Goal: Transaction & Acquisition: Purchase product/service

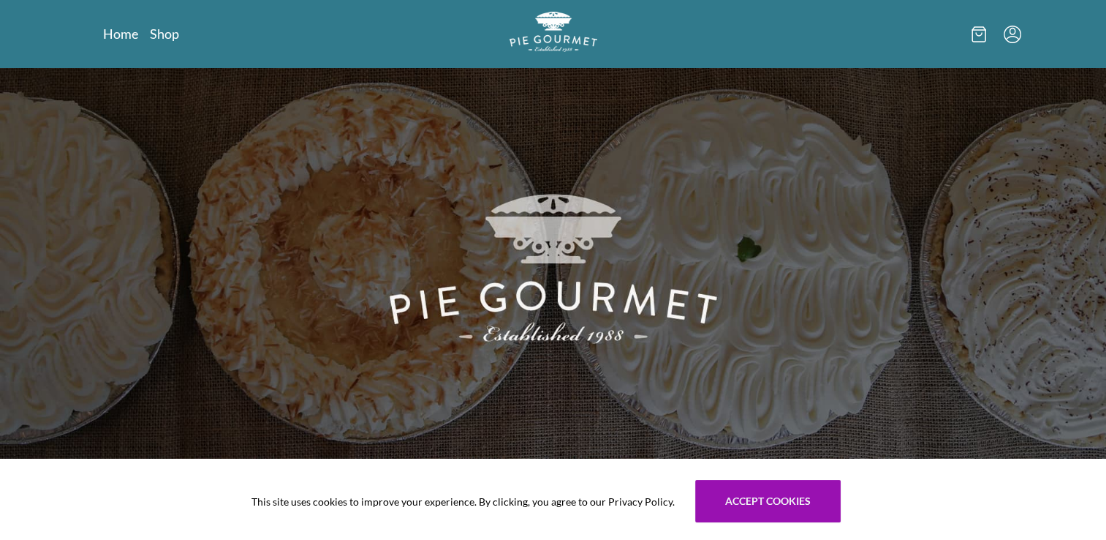
scroll to position [393, 0]
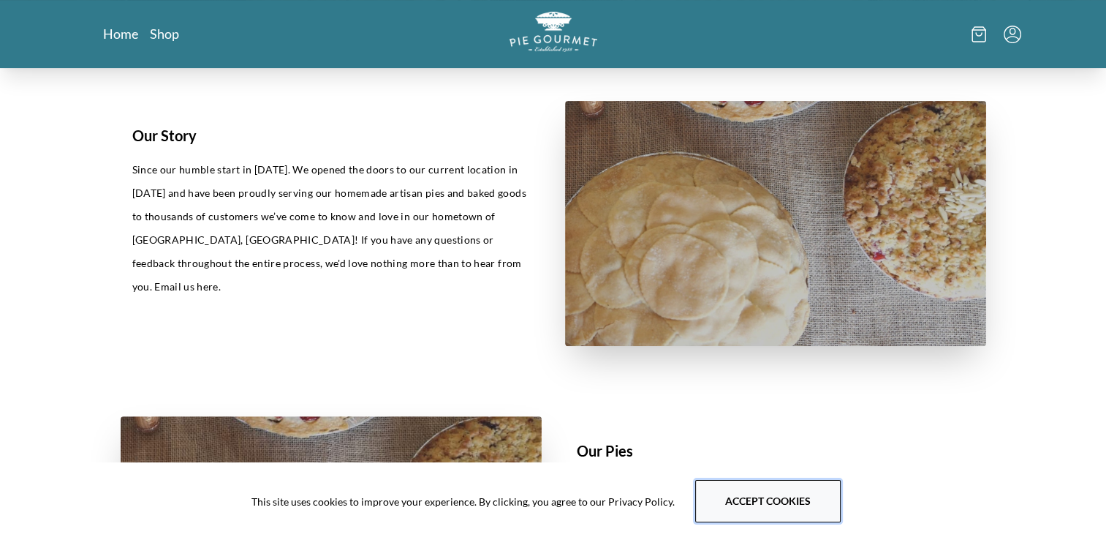
click at [722, 496] on button "Accept cookies" at bounding box center [767, 501] width 145 height 42
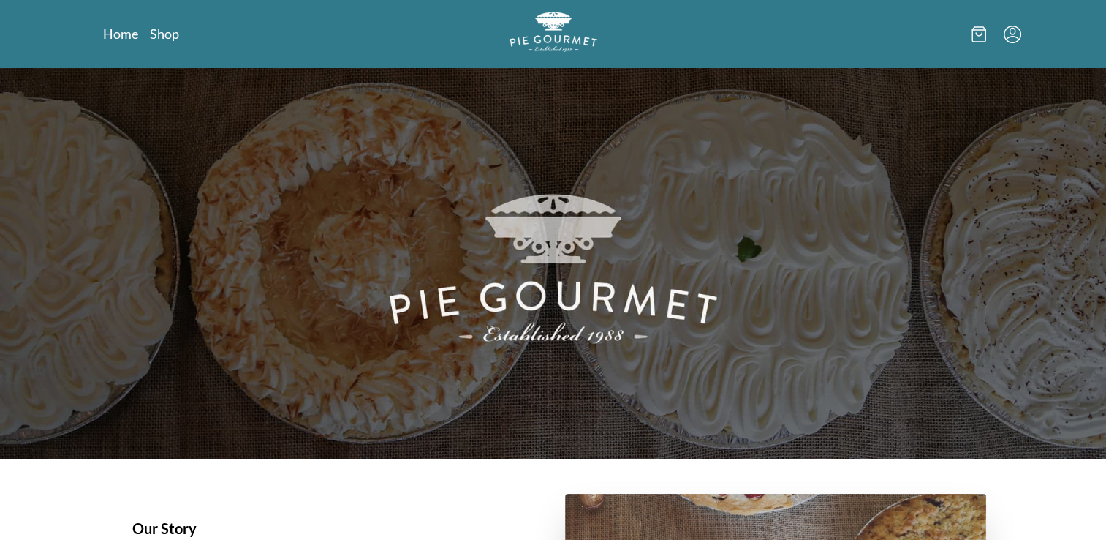
scroll to position [11, 0]
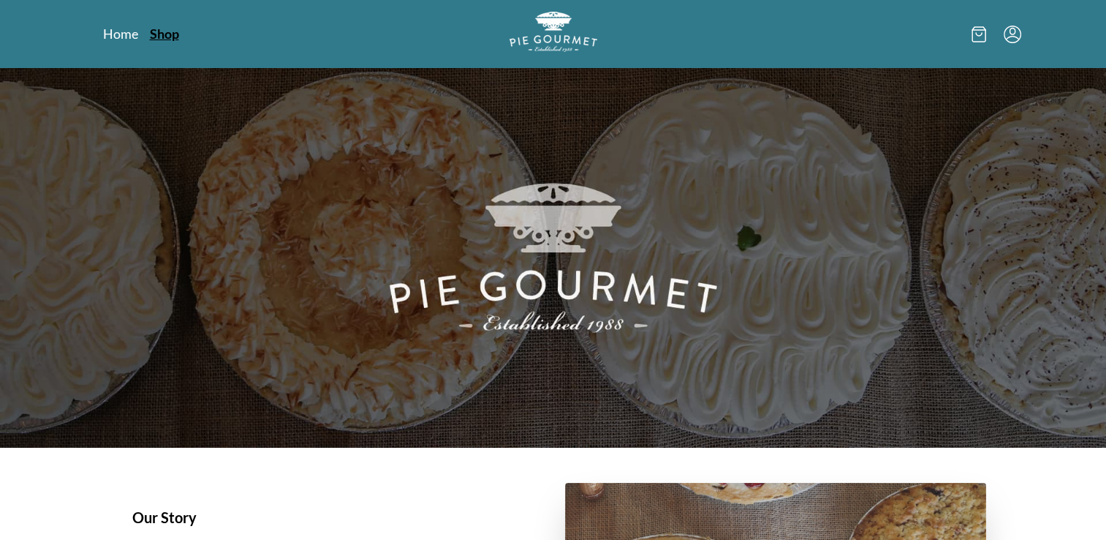
click at [174, 31] on link "Shop" at bounding box center [164, 34] width 29 height 18
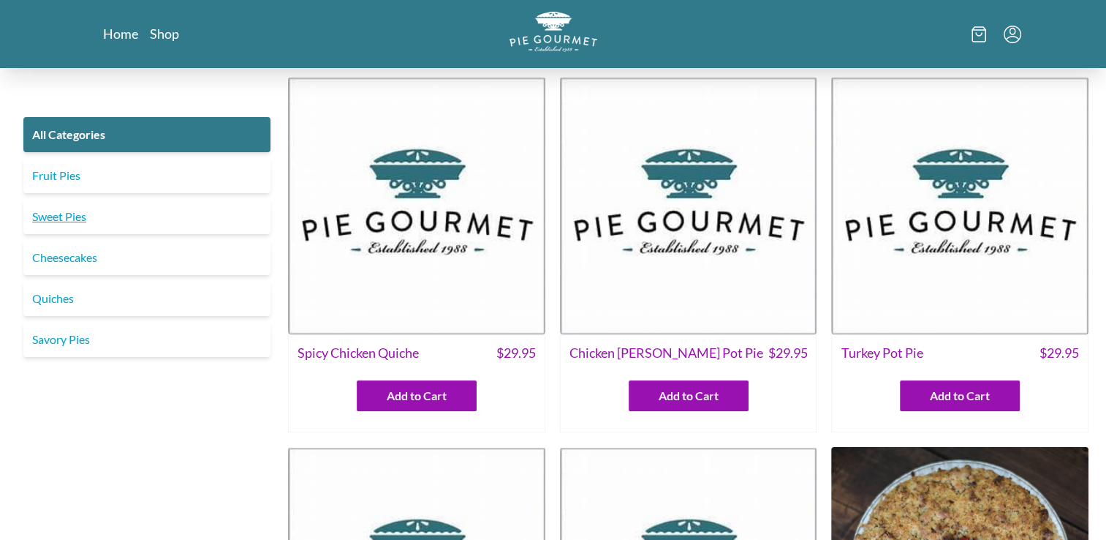
click at [67, 224] on link "Sweet Pies" at bounding box center [146, 216] width 247 height 35
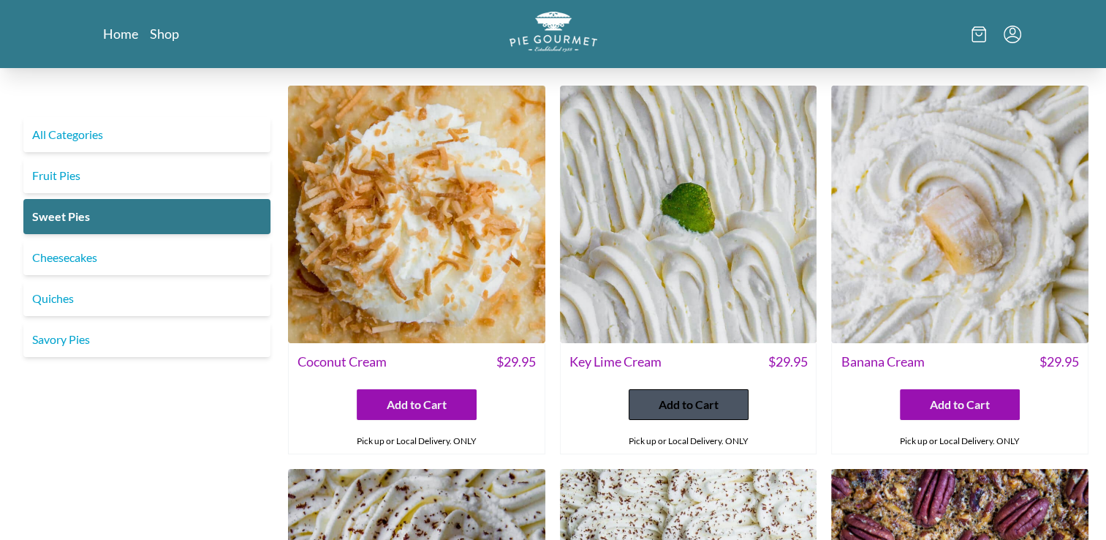
click at [670, 402] on span "Add to Cart" at bounding box center [689, 405] width 60 height 18
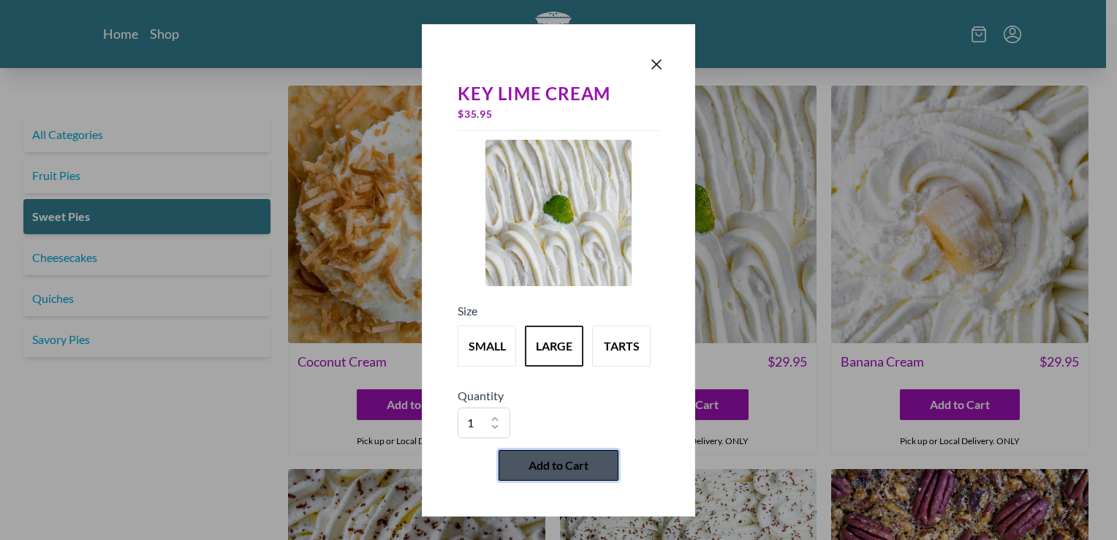
click at [564, 465] on span "Add to Cart" at bounding box center [559, 465] width 60 height 18
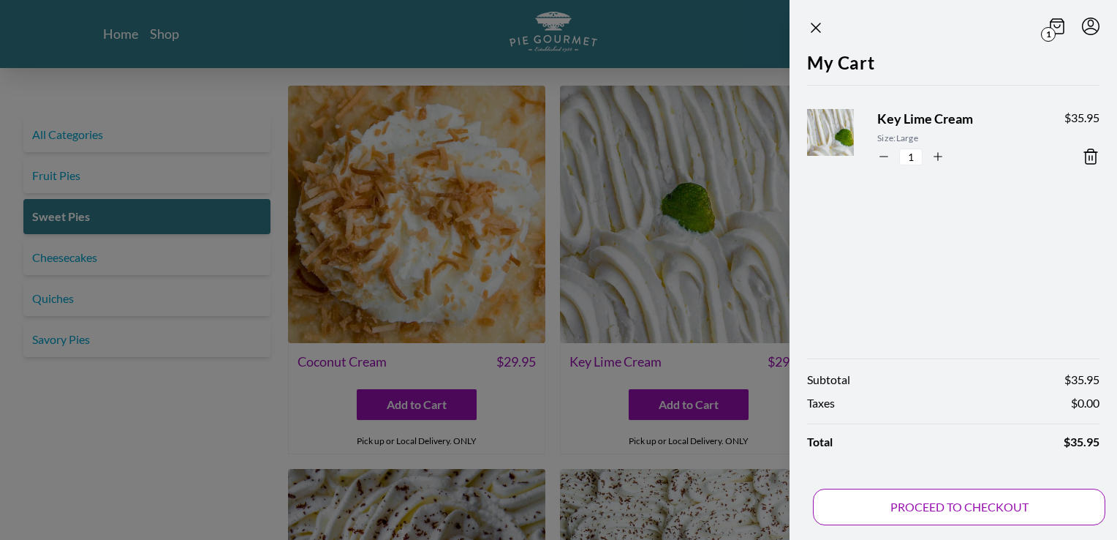
click at [920, 499] on button "PROCEED TO CHECKOUT" at bounding box center [959, 506] width 292 height 37
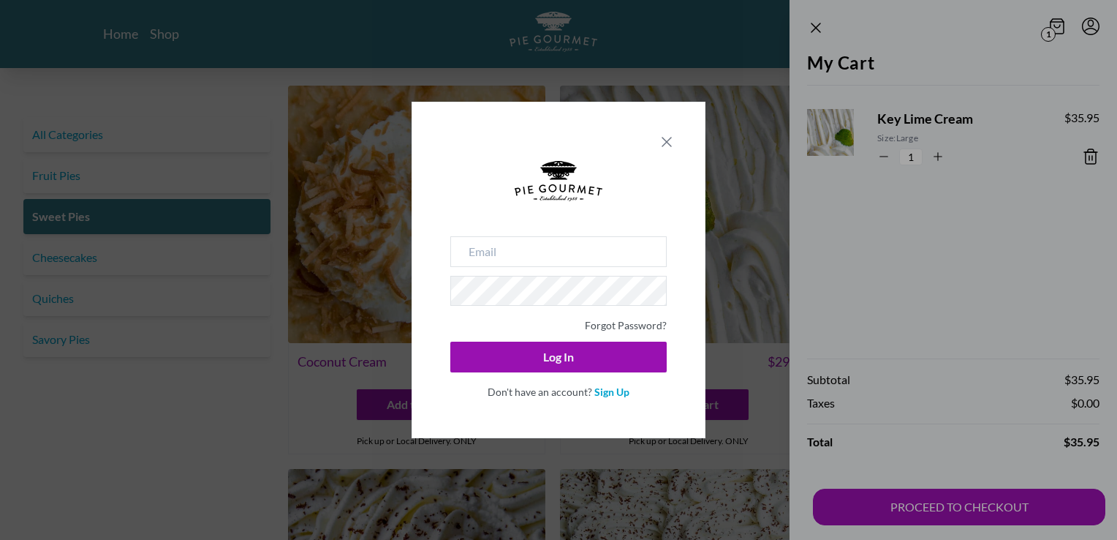
click at [666, 140] on icon "Close panel" at bounding box center [667, 142] width 18 height 18
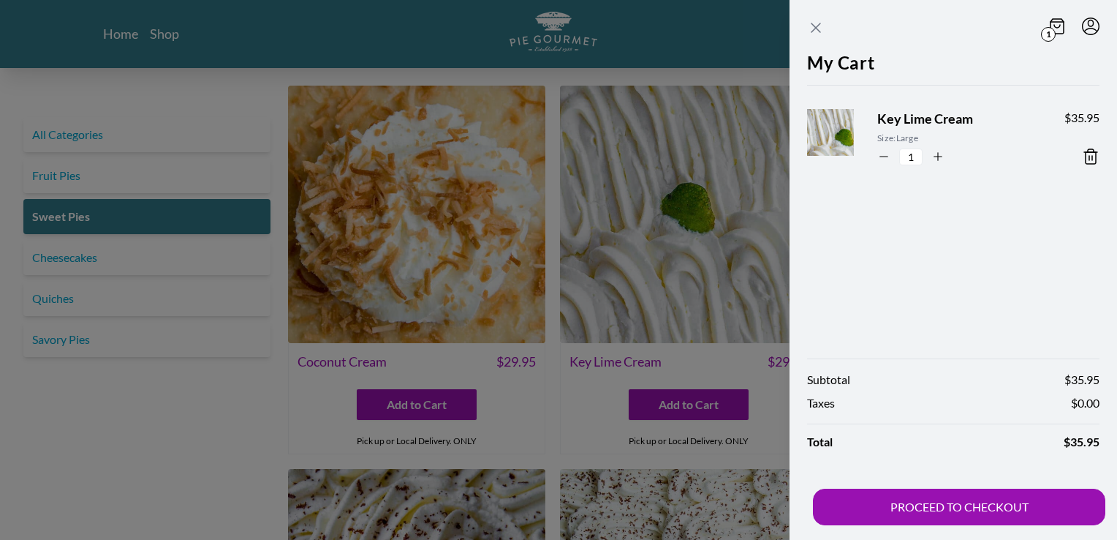
click at [822, 34] on icon "Close panel" at bounding box center [816, 28] width 18 height 18
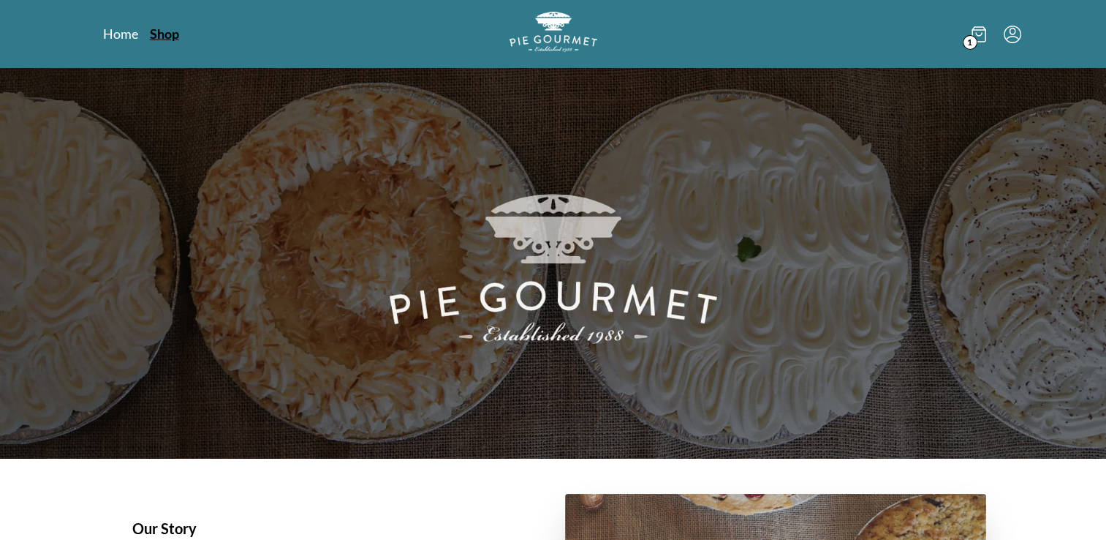
click at [169, 31] on link "Shop" at bounding box center [164, 34] width 29 height 18
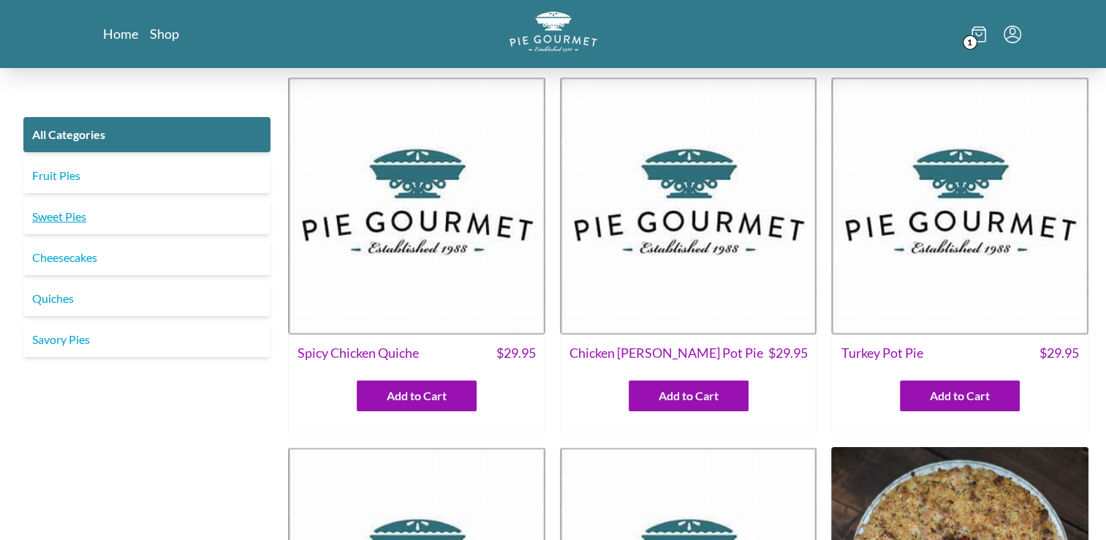
click at [78, 230] on link "Sweet Pies" at bounding box center [146, 216] width 247 height 35
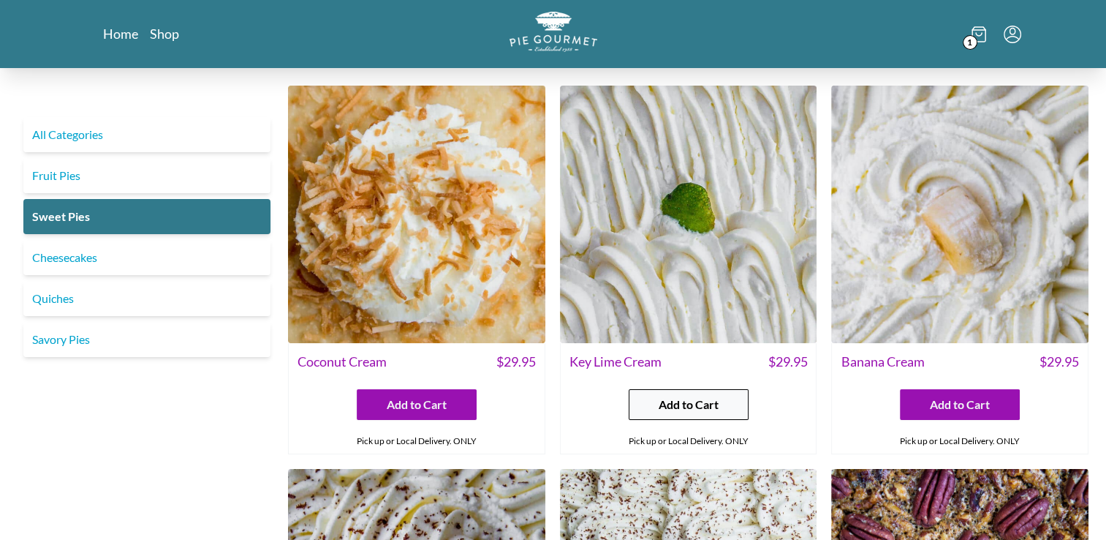
click at [664, 401] on span "Add to Cart" at bounding box center [689, 405] width 60 height 18
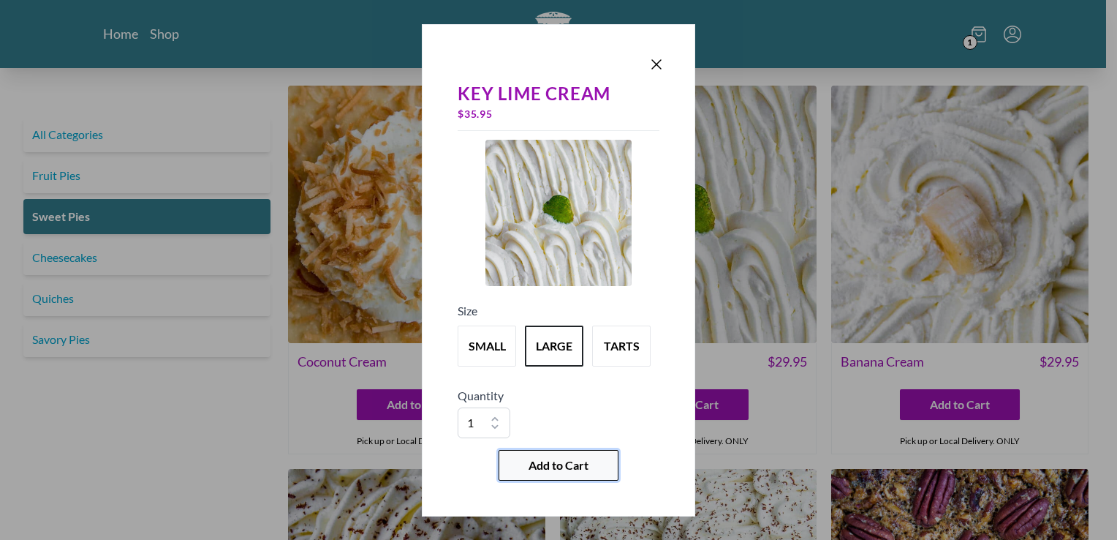
click at [587, 464] on span "Add to Cart" at bounding box center [559, 465] width 60 height 18
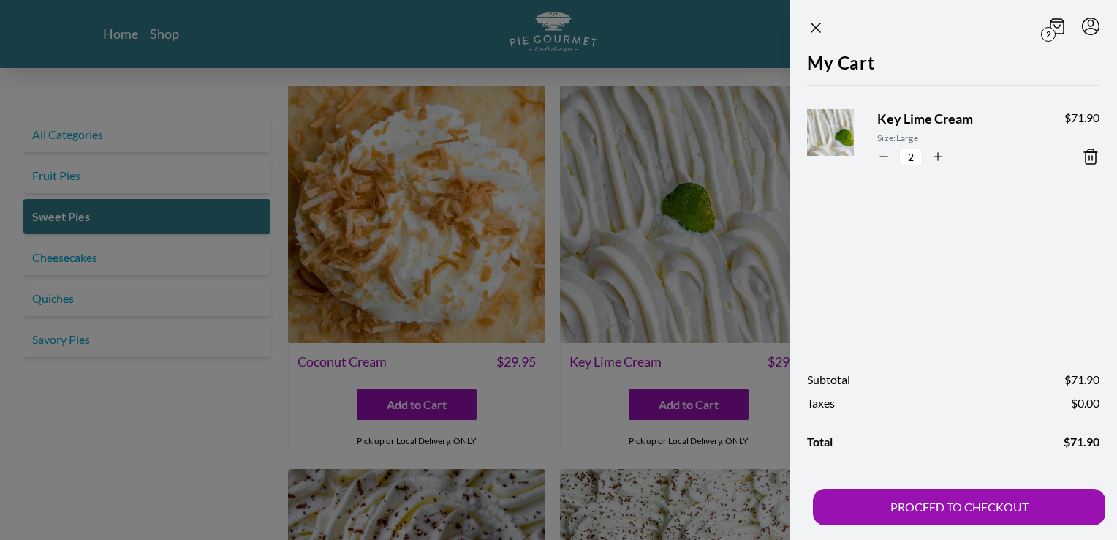
click at [882, 155] on icon "button" at bounding box center [883, 156] width 13 height 13
type input "1"
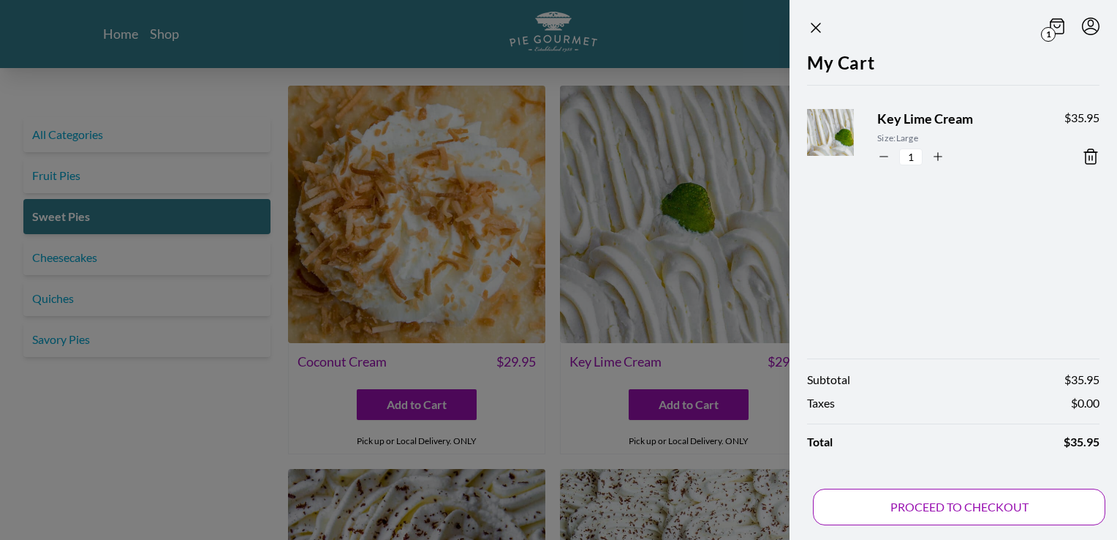
click at [933, 500] on button "PROCEED TO CHECKOUT" at bounding box center [959, 506] width 292 height 37
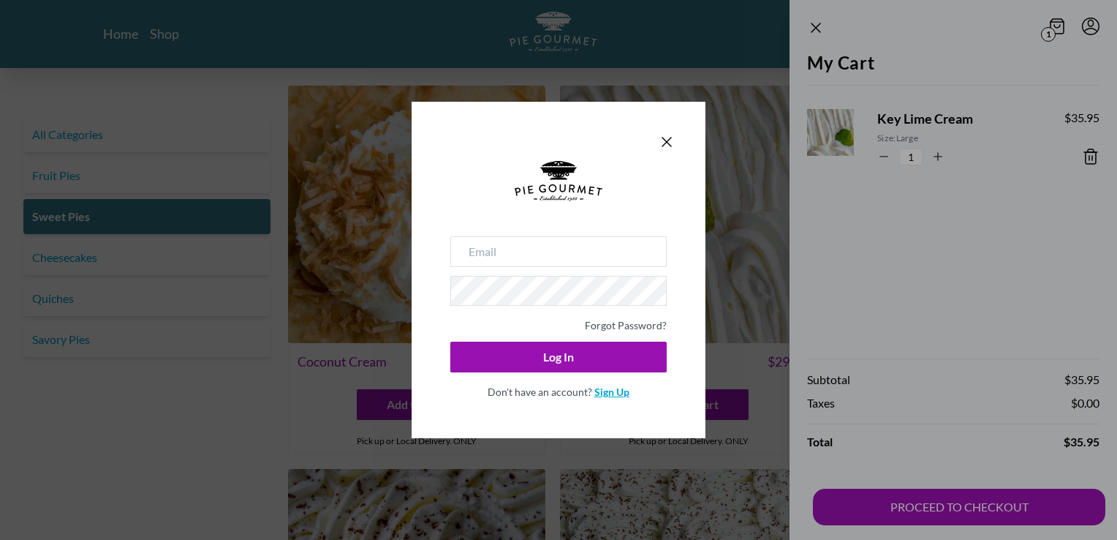
click at [611, 393] on link "Sign Up" at bounding box center [611, 391] width 35 height 12
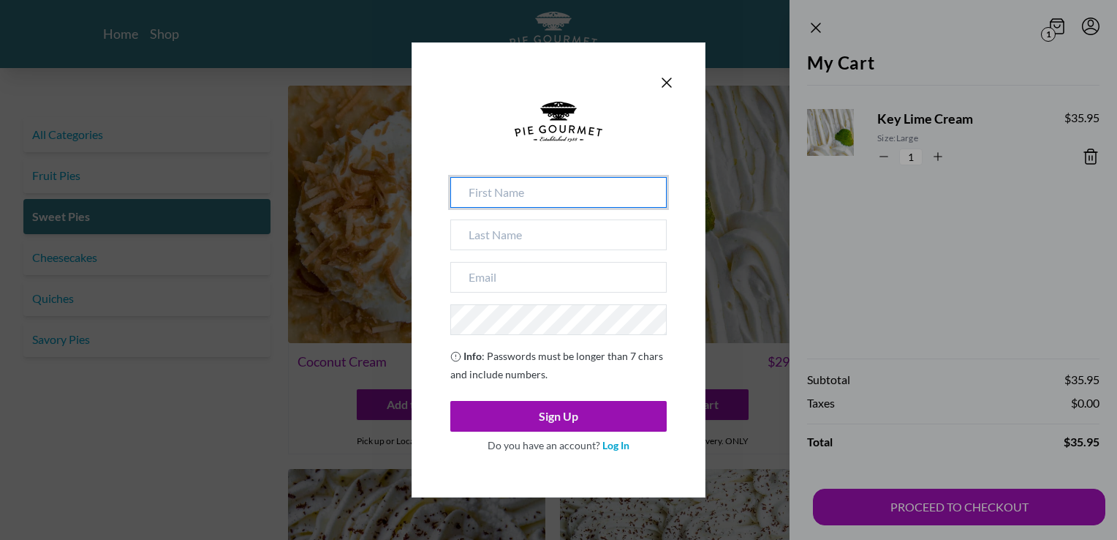
click at [504, 183] on input at bounding box center [558, 192] width 216 height 31
type input "[PERSON_NAME]"
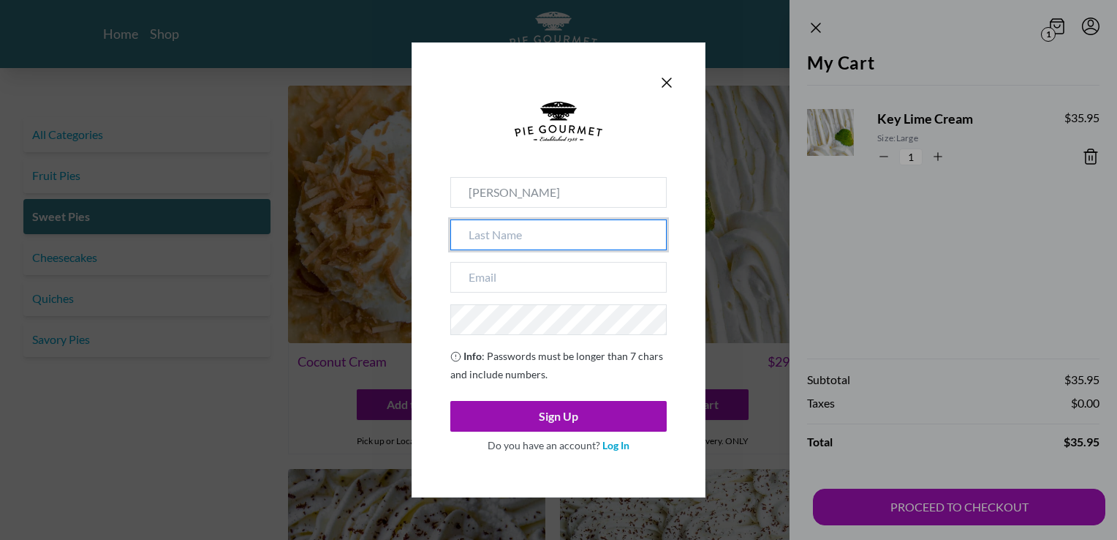
type input "[PERSON_NAME]"
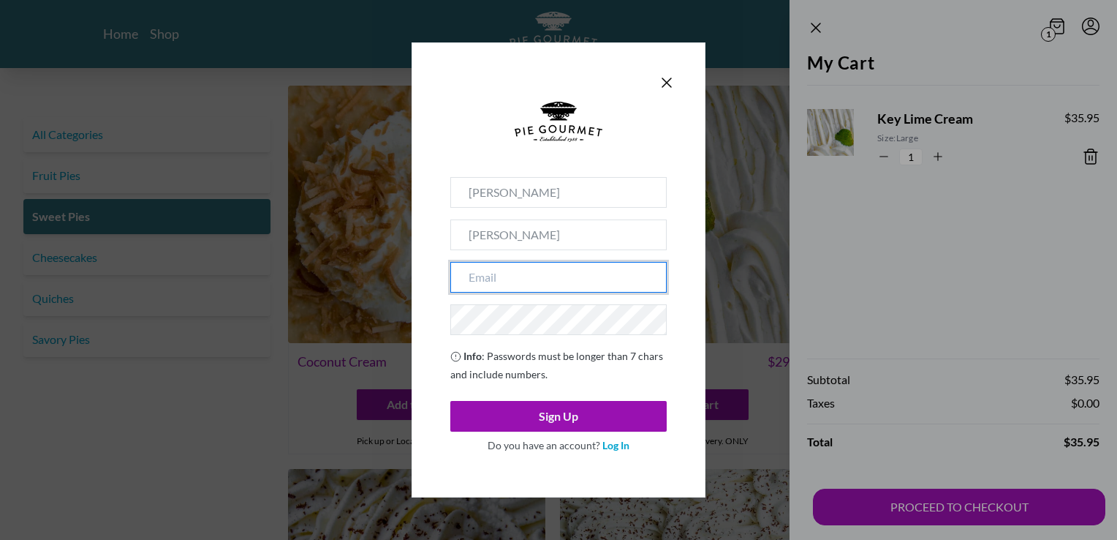
type input "[EMAIL_ADDRESS][DOMAIN_NAME]"
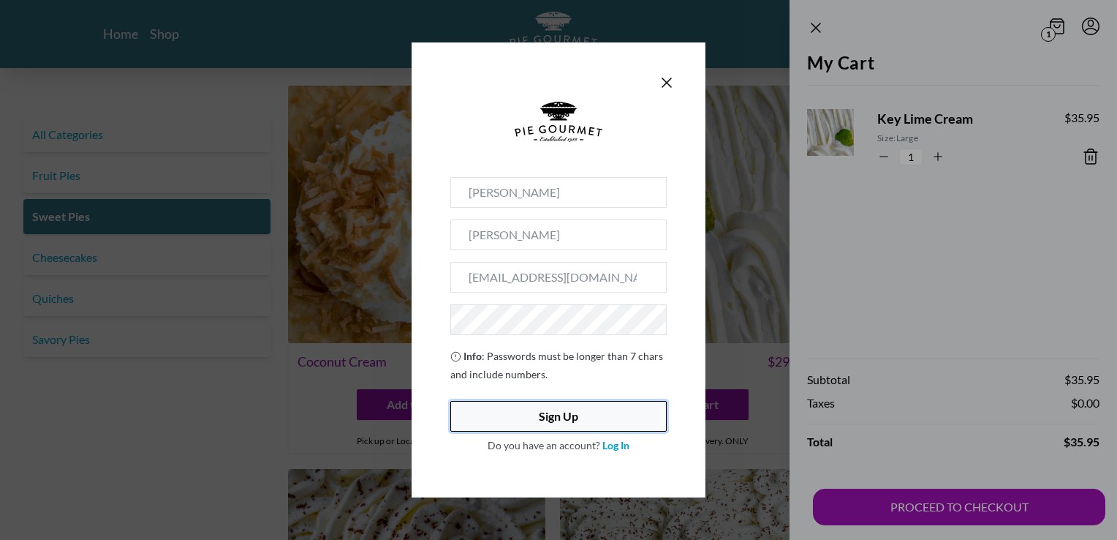
click at [542, 416] on button "Sign Up" at bounding box center [558, 416] width 216 height 31
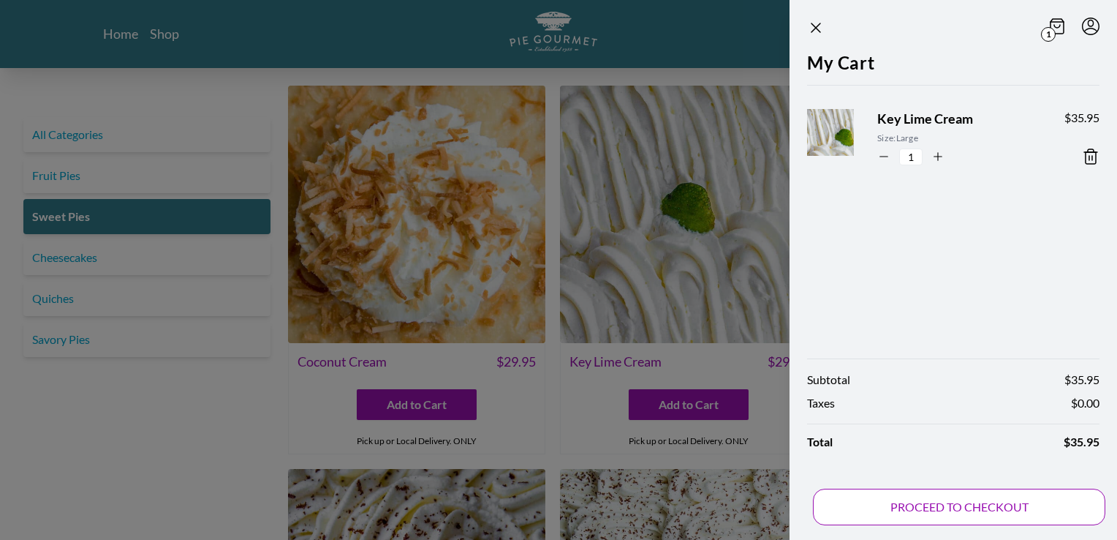
click at [871, 499] on button "PROCEED TO CHECKOUT" at bounding box center [959, 506] width 292 height 37
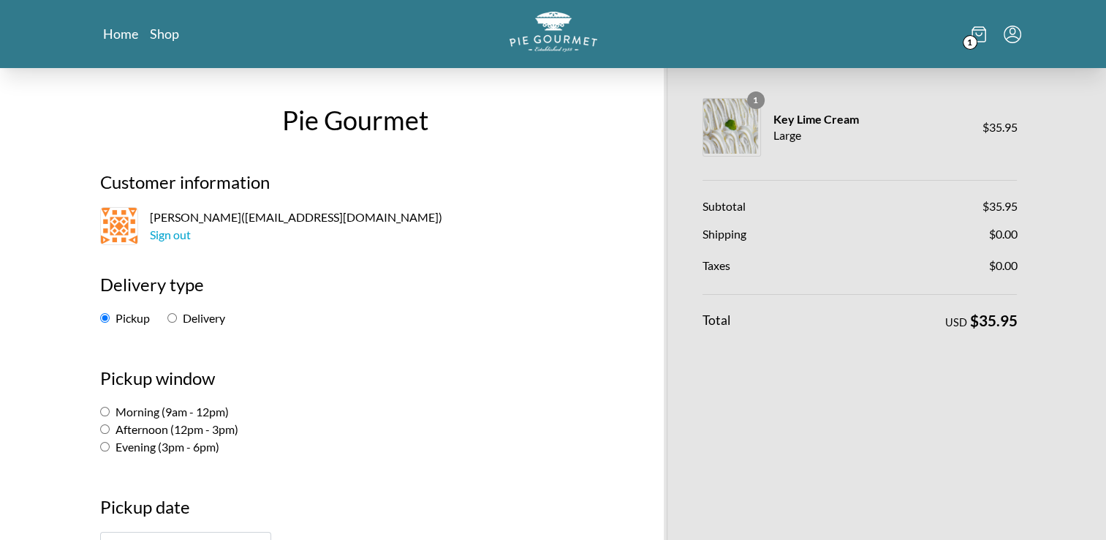
click at [110, 428] on label "Afternoon (12pm - 3pm)" at bounding box center [169, 429] width 138 height 14
click at [110, 428] on input "Afternoon (12pm - 3pm)" at bounding box center [105, 429] width 10 height 10
radio input "true"
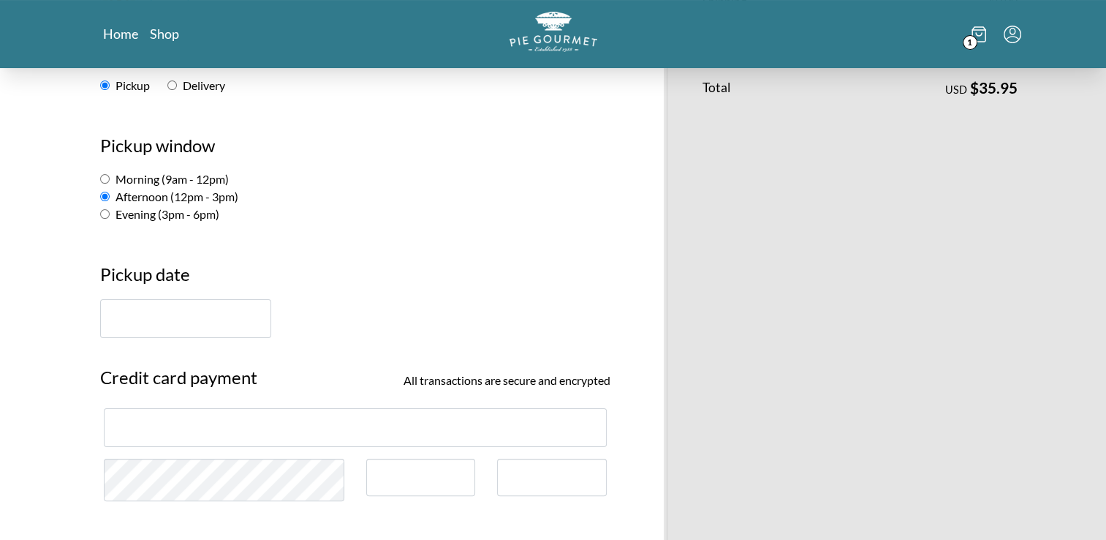
scroll to position [234, 0]
click at [243, 312] on input "text" at bounding box center [185, 317] width 171 height 39
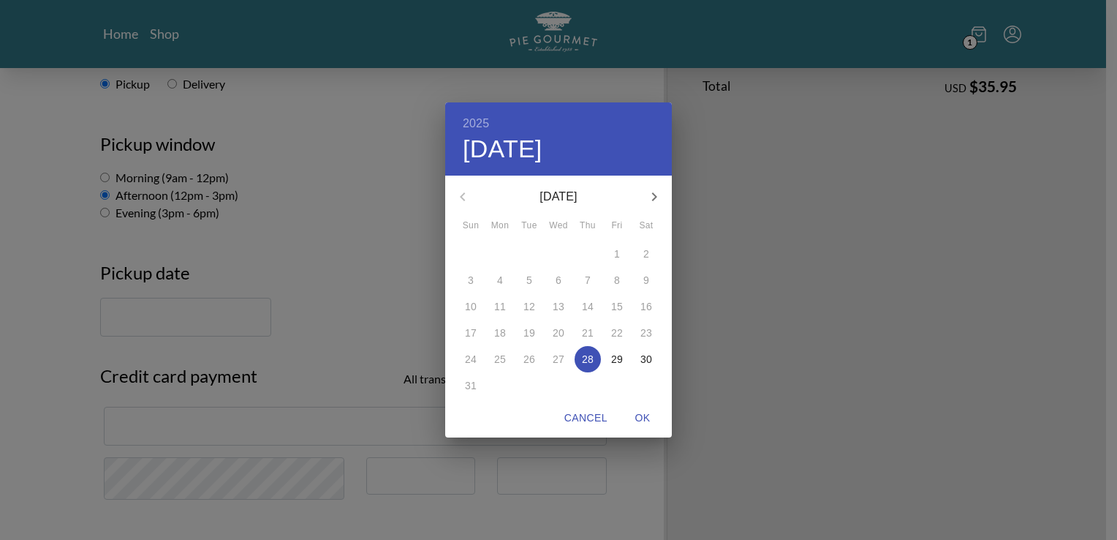
click at [621, 359] on p "29" at bounding box center [617, 359] width 12 height 15
click at [213, 175] on div "2025 Fri, Aug [DATE] Mon Tue Wed Thu Fri Sat 27 28 29 30 31 1 2 3 4 5 6 7 8 9 1…" at bounding box center [558, 270] width 1117 height 540
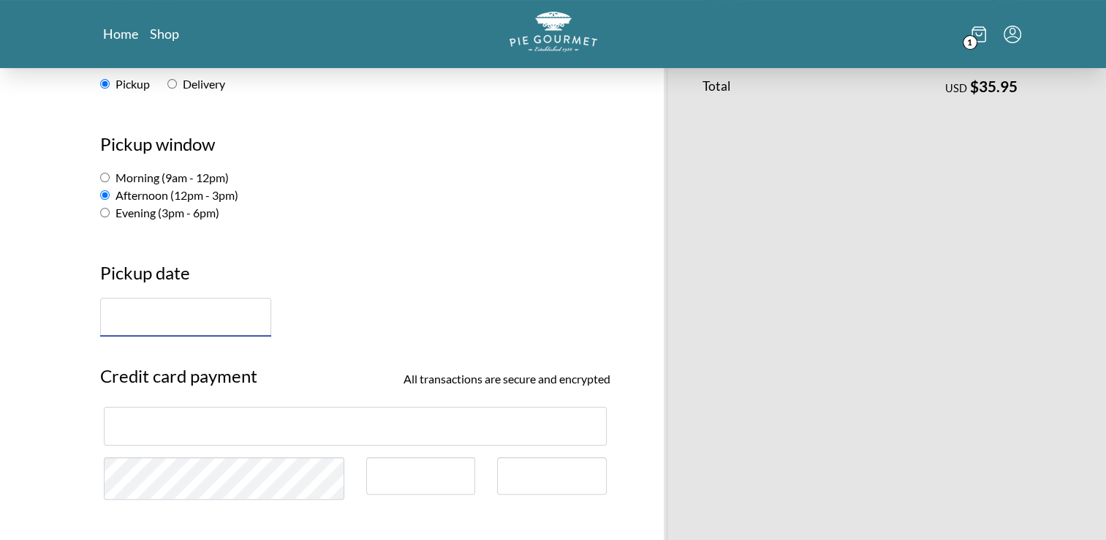
click at [146, 176] on label "Morning (9am - 12pm)" at bounding box center [164, 177] width 129 height 14
click at [110, 176] on input "Morning (9am - 12pm)" at bounding box center [105, 178] width 10 height 10
radio input "true"
click at [187, 312] on input "text" at bounding box center [185, 317] width 171 height 39
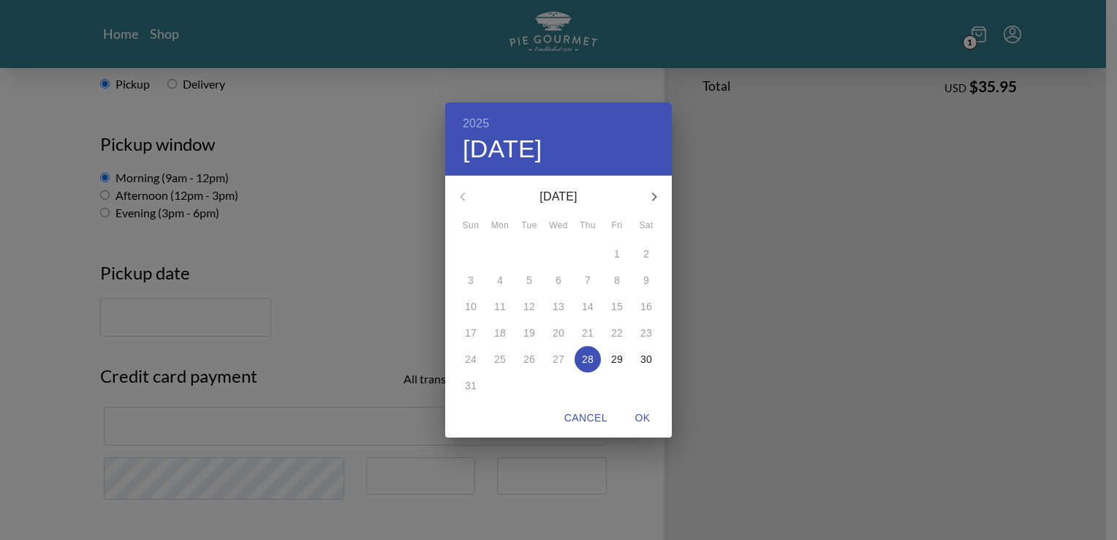
click at [225, 195] on div "2025 Thu, Aug [DATE] Mon Tue Wed Thu Fri Sat 27 28 29 30 31 1 2 3 4 5 6 7 8 9 1…" at bounding box center [558, 270] width 1117 height 540
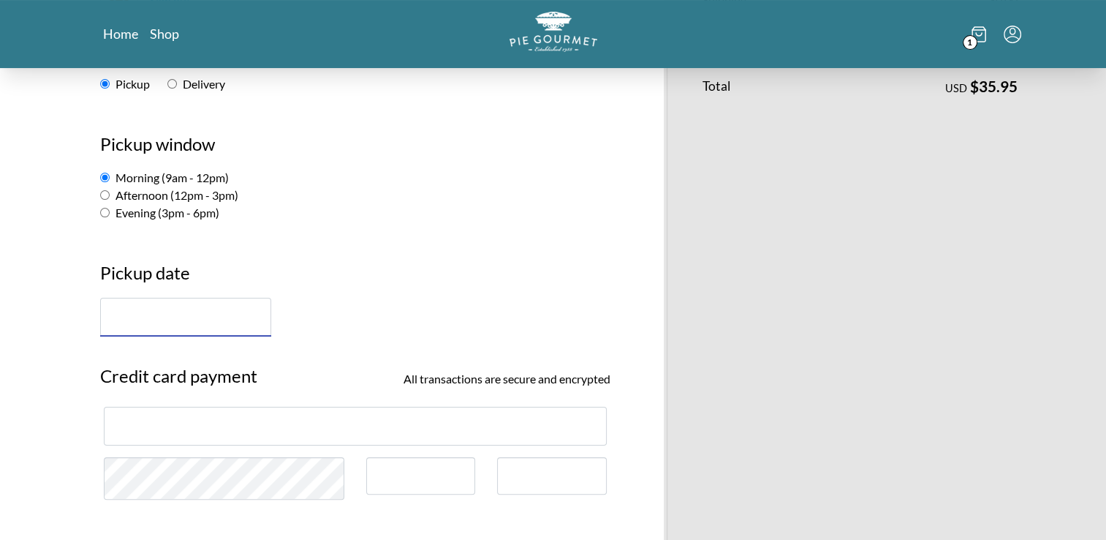
click at [114, 192] on label "Afternoon (12pm - 3pm)" at bounding box center [169, 195] width 138 height 14
click at [110, 192] on input "Afternoon (12pm - 3pm)" at bounding box center [105, 195] width 10 height 10
radio input "true"
click at [249, 314] on input "text" at bounding box center [185, 317] width 171 height 39
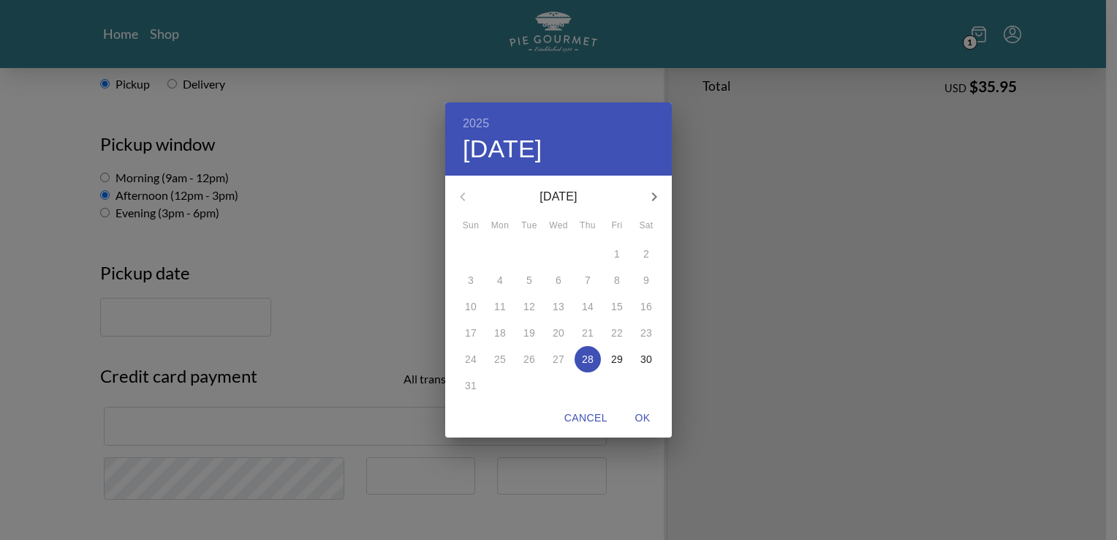
click at [620, 355] on p "29" at bounding box center [617, 359] width 12 height 15
click at [641, 418] on span "OK" at bounding box center [642, 418] width 35 height 18
type input "[DATE]"
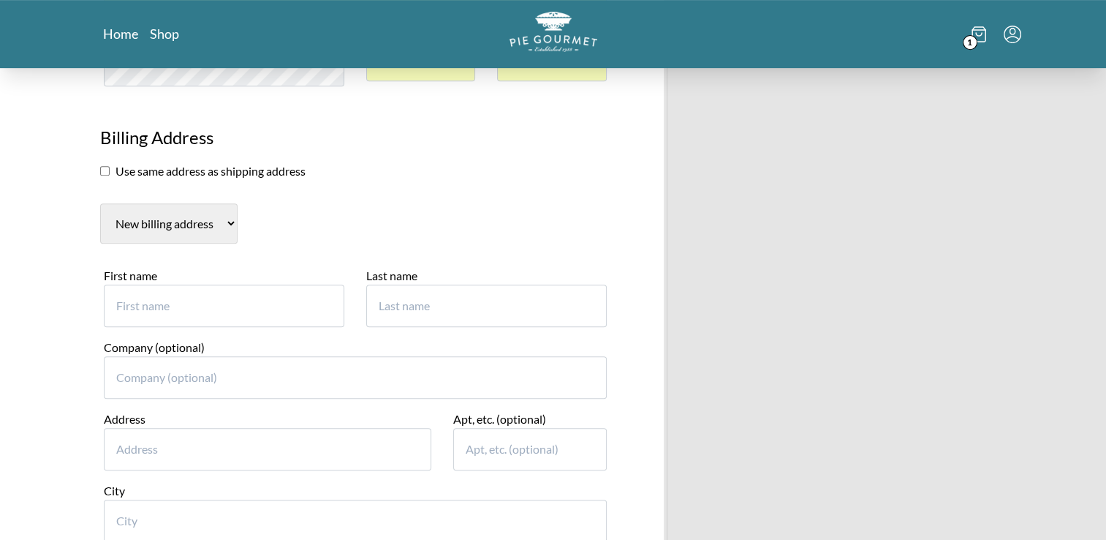
scroll to position [649, 0]
drag, startPoint x: 298, startPoint y: 305, endPoint x: 213, endPoint y: 303, distance: 84.8
click at [213, 303] on input "First name" at bounding box center [224, 303] width 241 height 42
type input "[PERSON_NAME]"
type input "2"
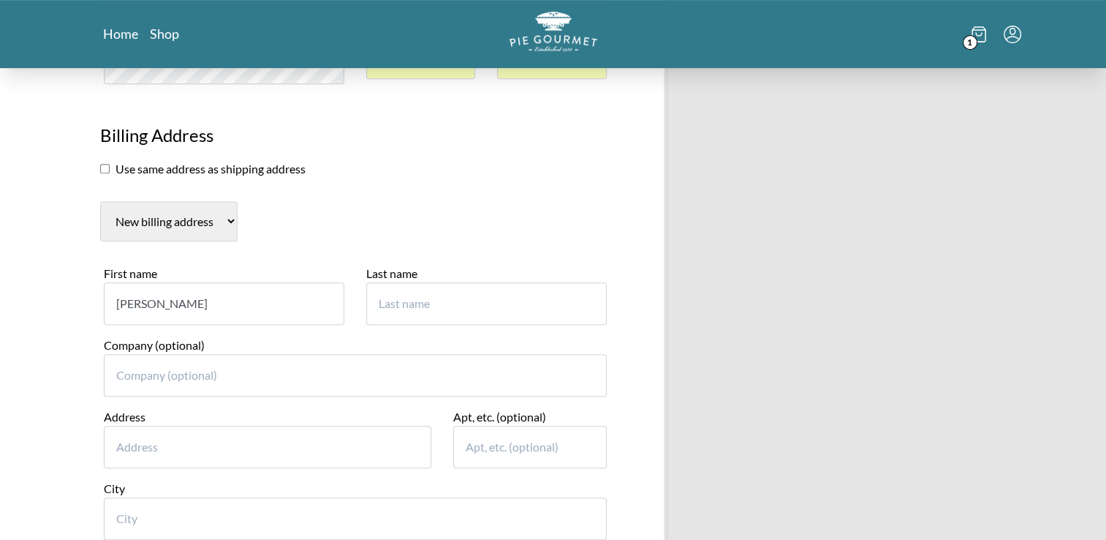
type input "2"
type input "[PERSON_NAME]"
type input "[STREET_ADDRESS]"
type input "[GEOGRAPHIC_DATA]"
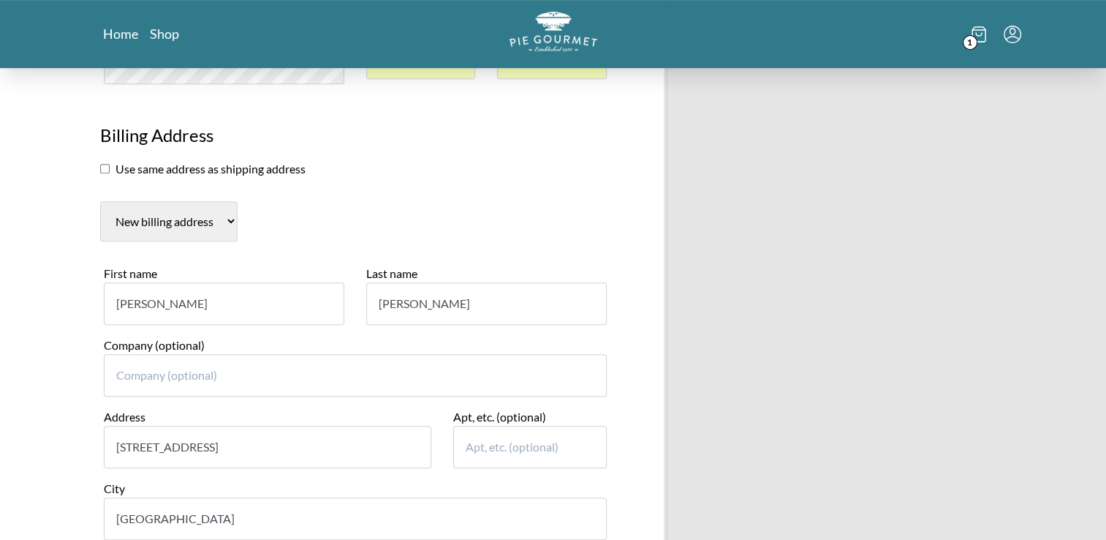
select select "VA"
type input "22180"
type input "5712752523"
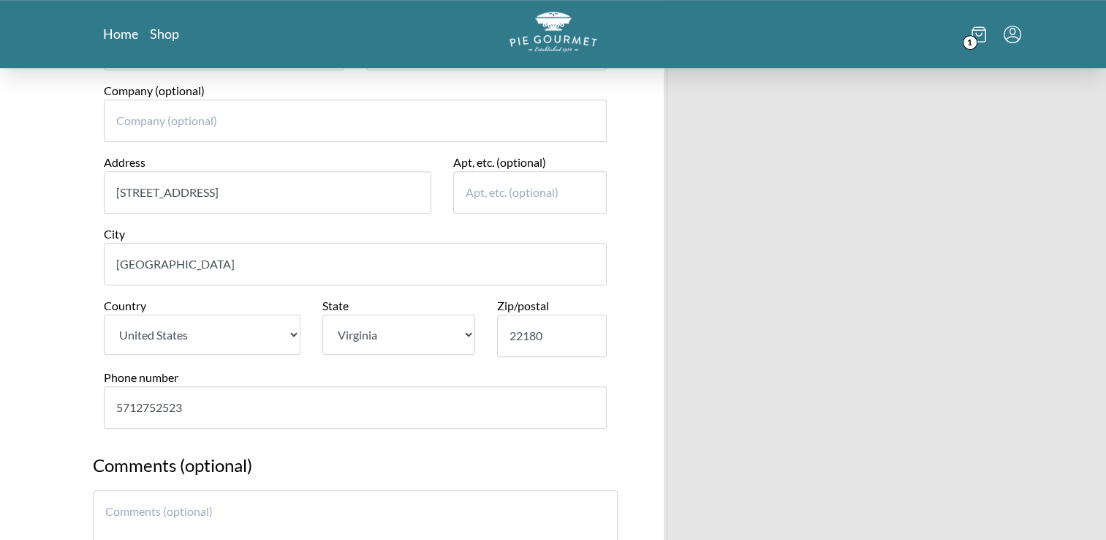
scroll to position [1219, 0]
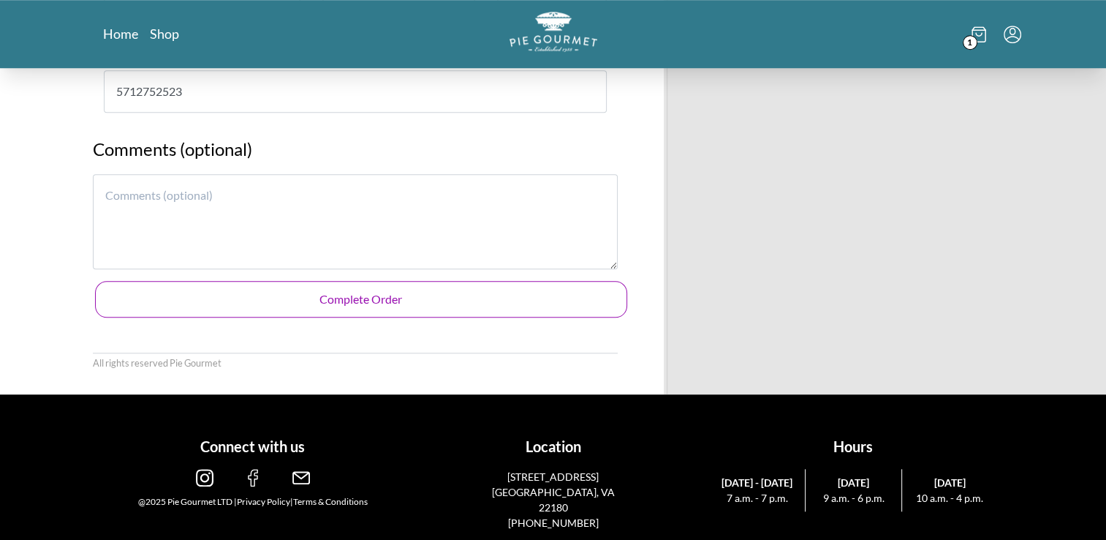
click at [390, 302] on button "Complete Order" at bounding box center [361, 299] width 532 height 37
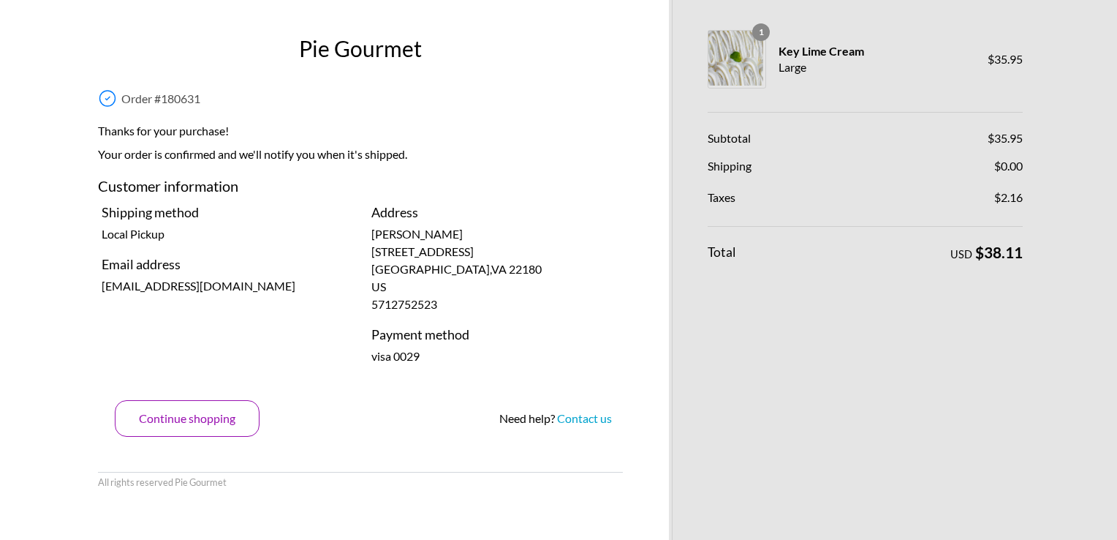
click at [211, 413] on button "Continue shopping" at bounding box center [187, 418] width 145 height 37
